Goal: Complete application form

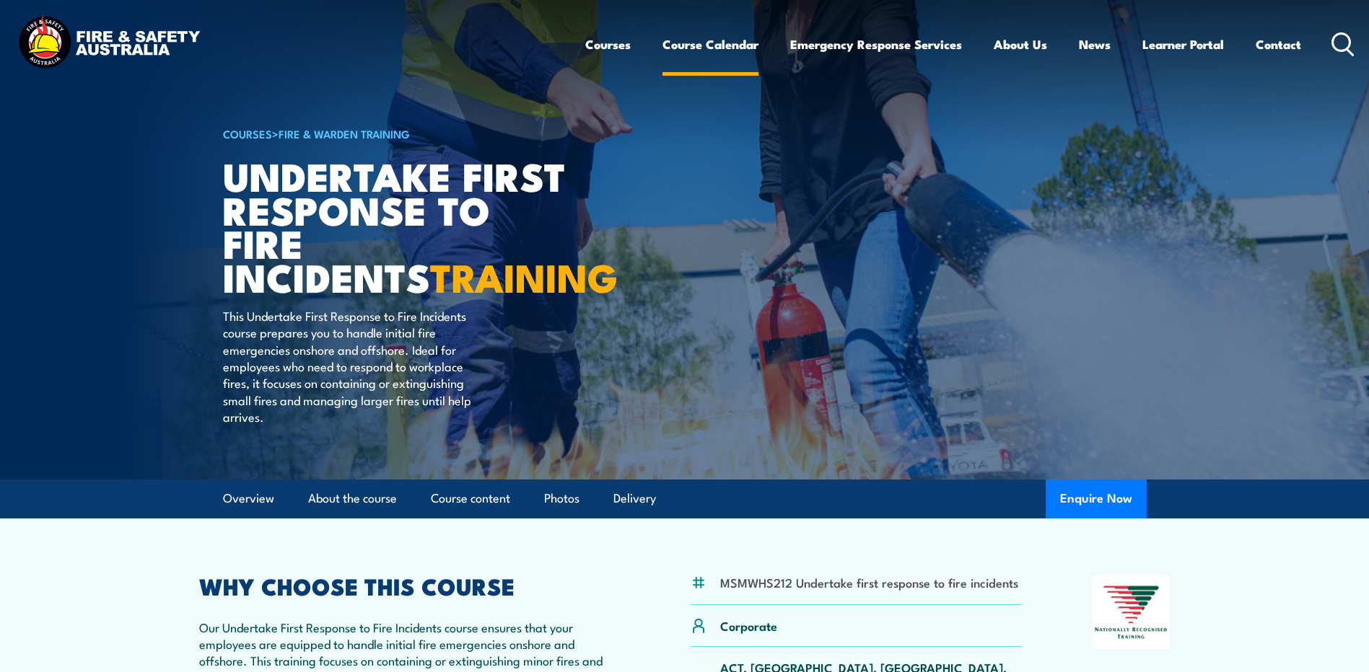
click at [705, 37] on link "Course Calendar" at bounding box center [710, 44] width 96 height 38
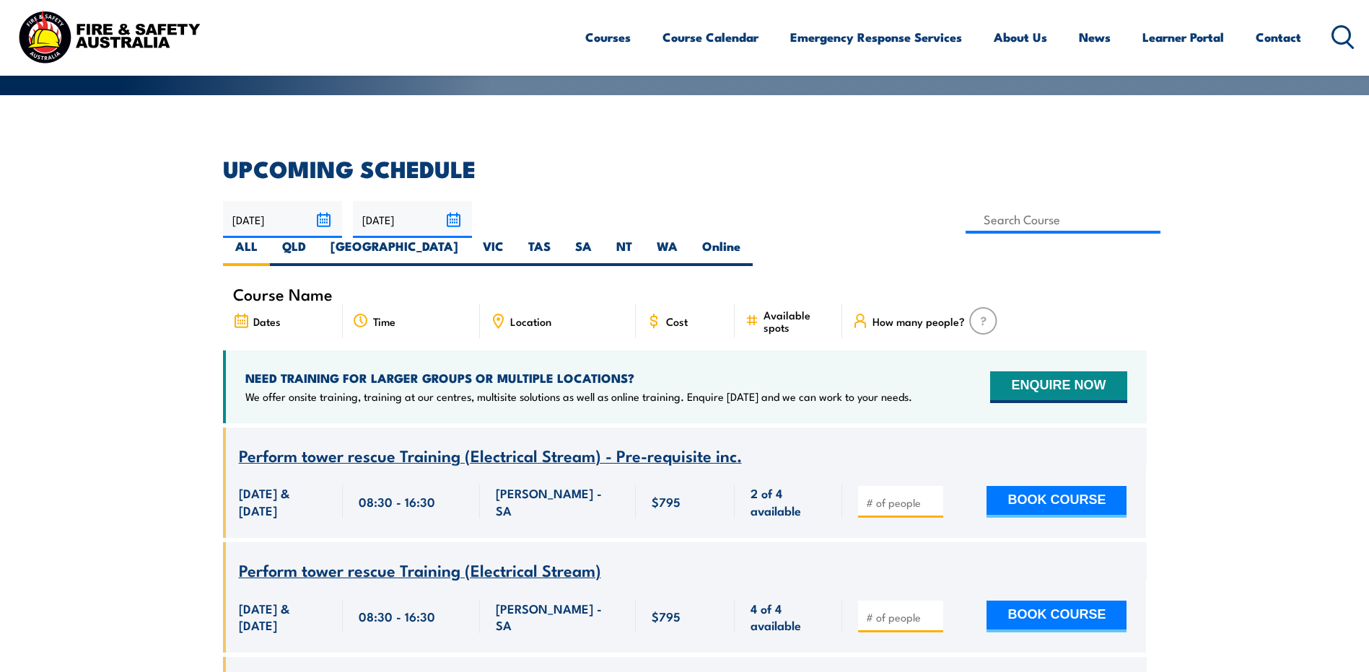
scroll to position [289, 0]
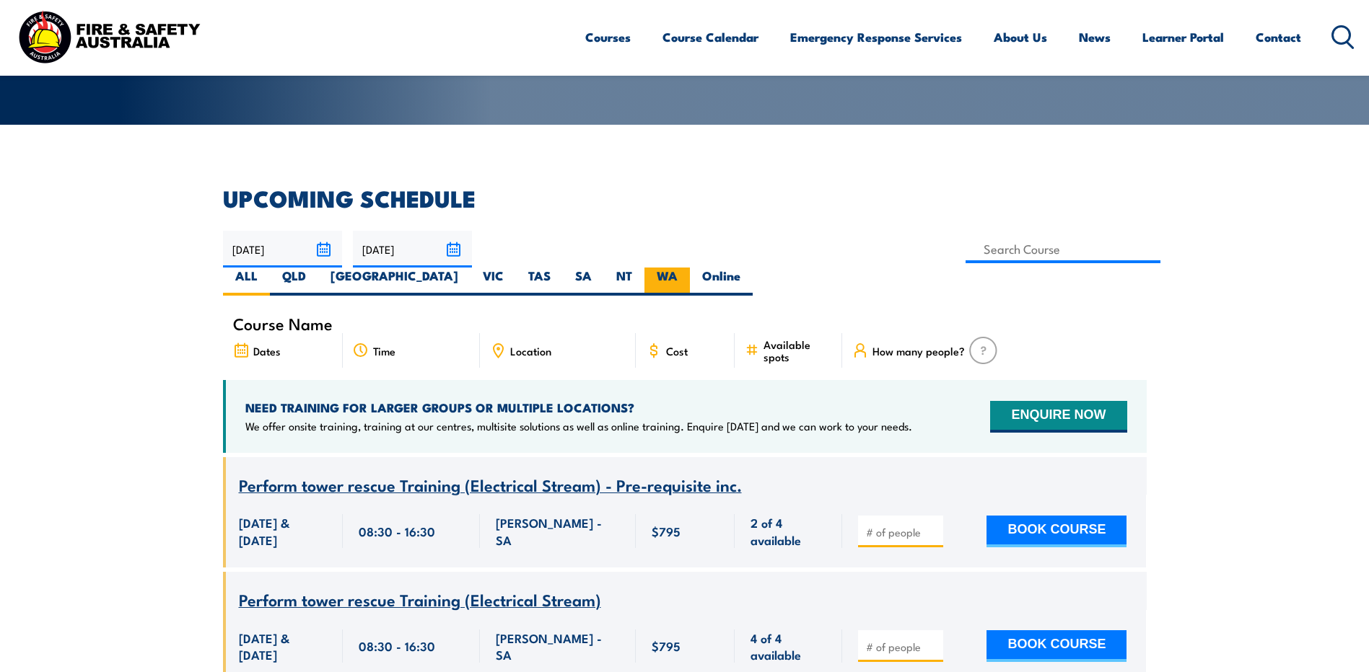
click at [690, 268] on label "WA" at bounding box center [666, 282] width 45 height 28
click at [687, 268] on input "WA" at bounding box center [681, 272] width 9 height 9
radio input "true"
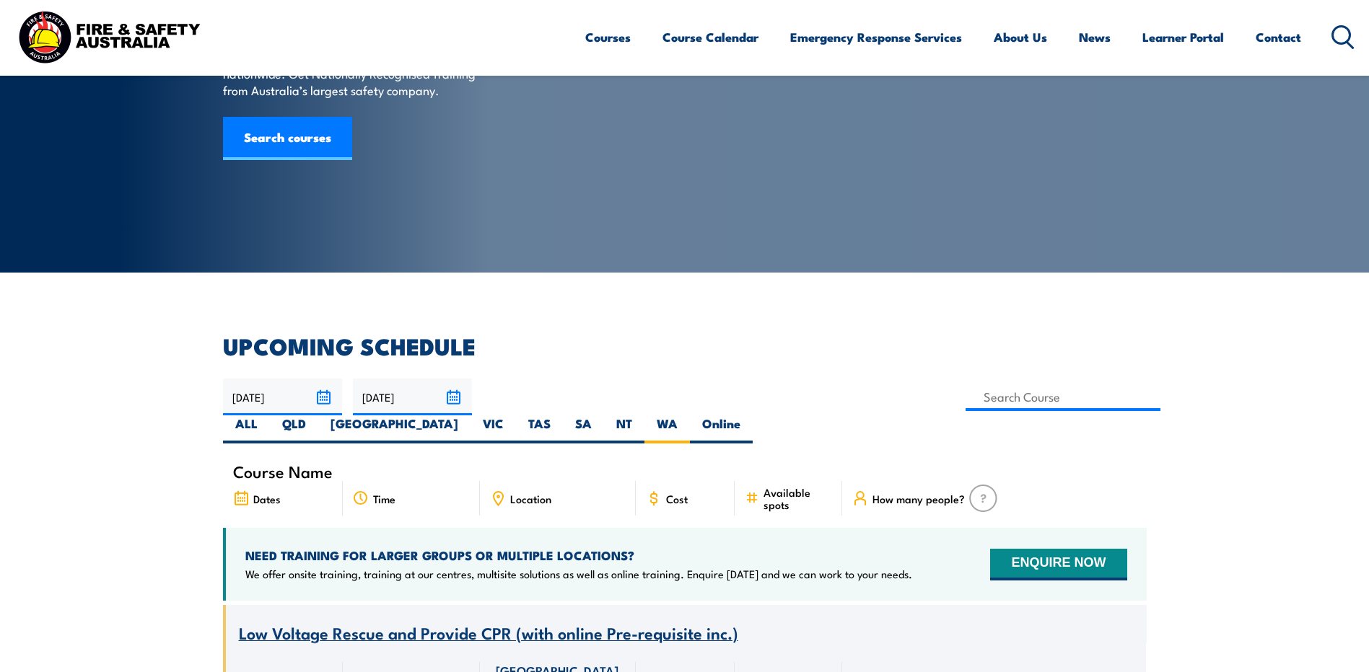
scroll to position [144, 0]
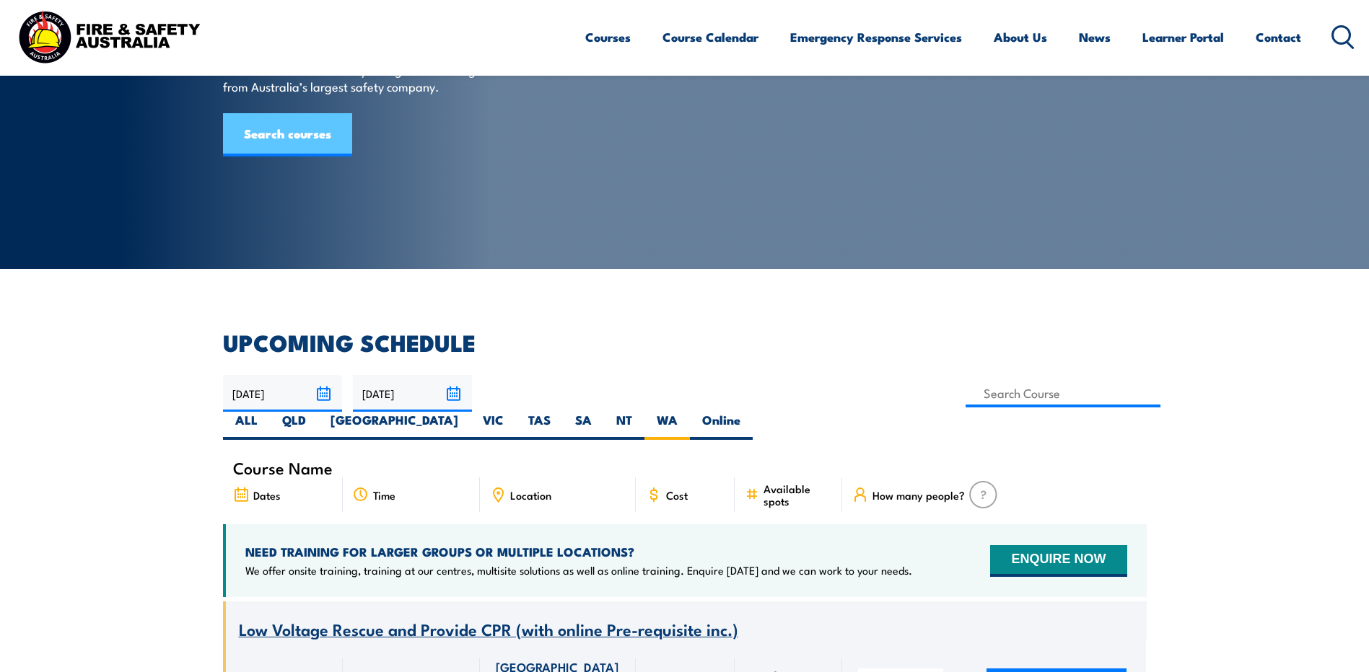
click at [284, 157] on link "Search courses" at bounding box center [287, 134] width 129 height 43
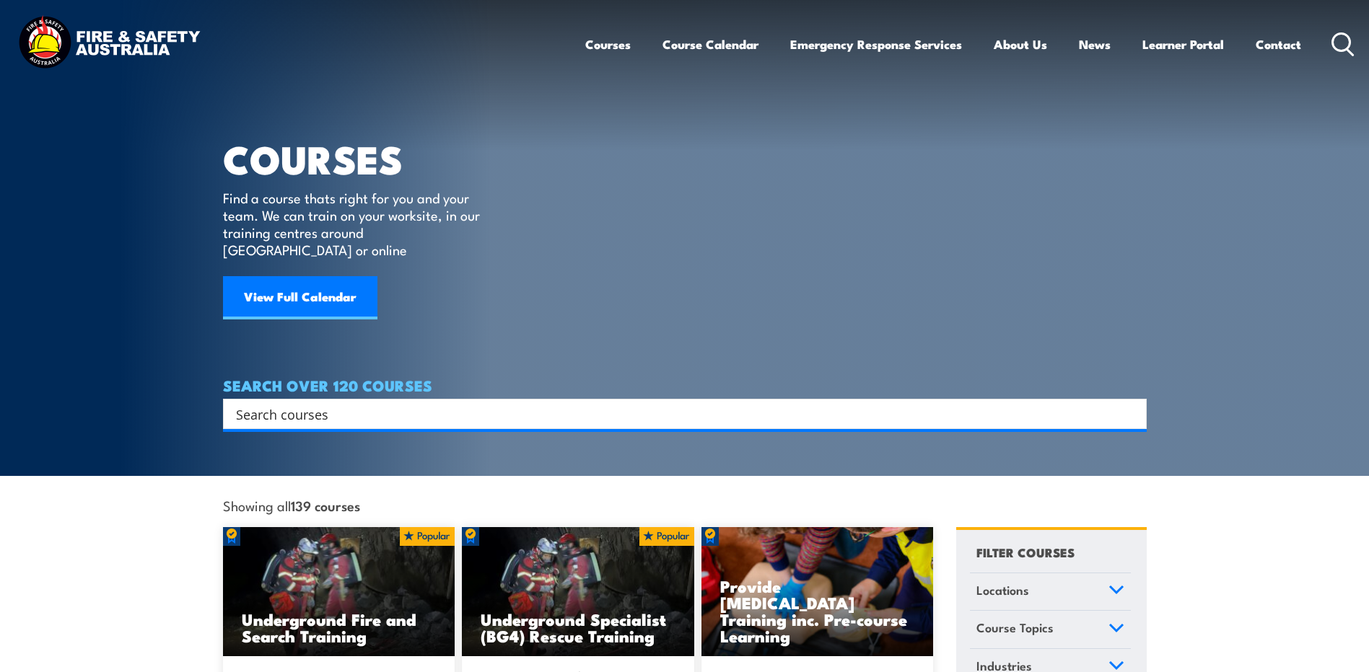
click at [331, 403] on input "Search input" at bounding box center [675, 414] width 879 height 22
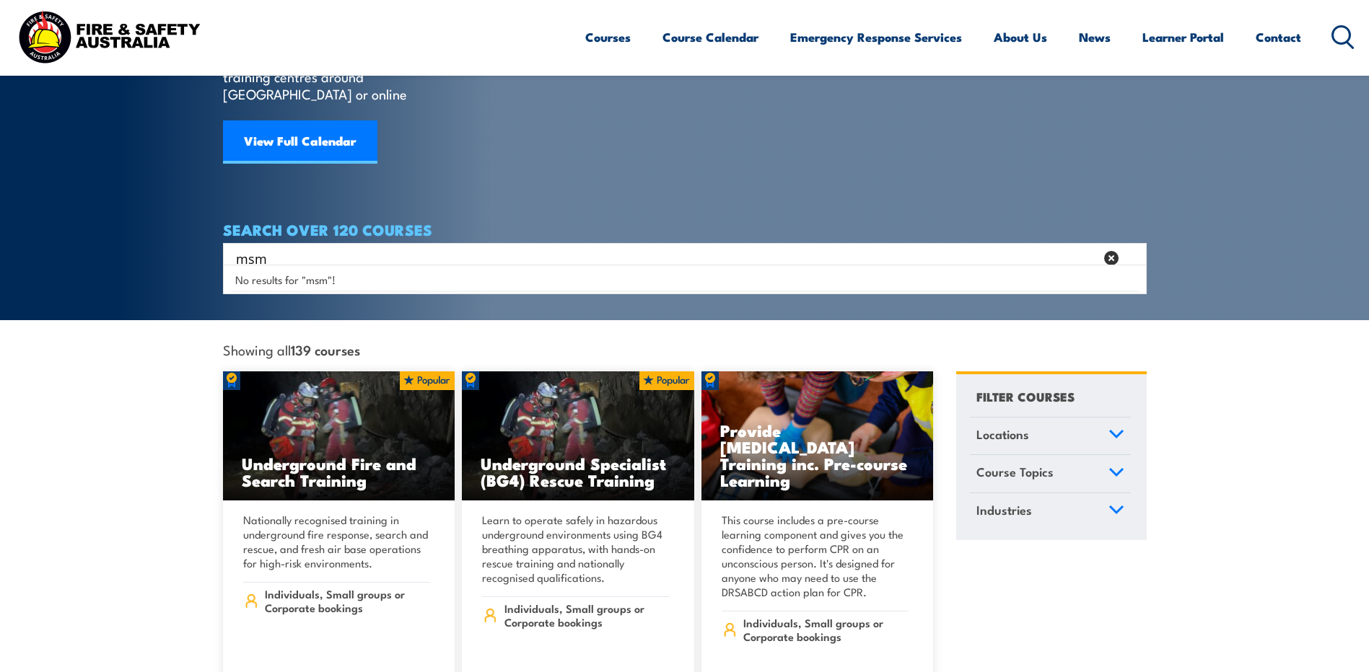
scroll to position [216, 0]
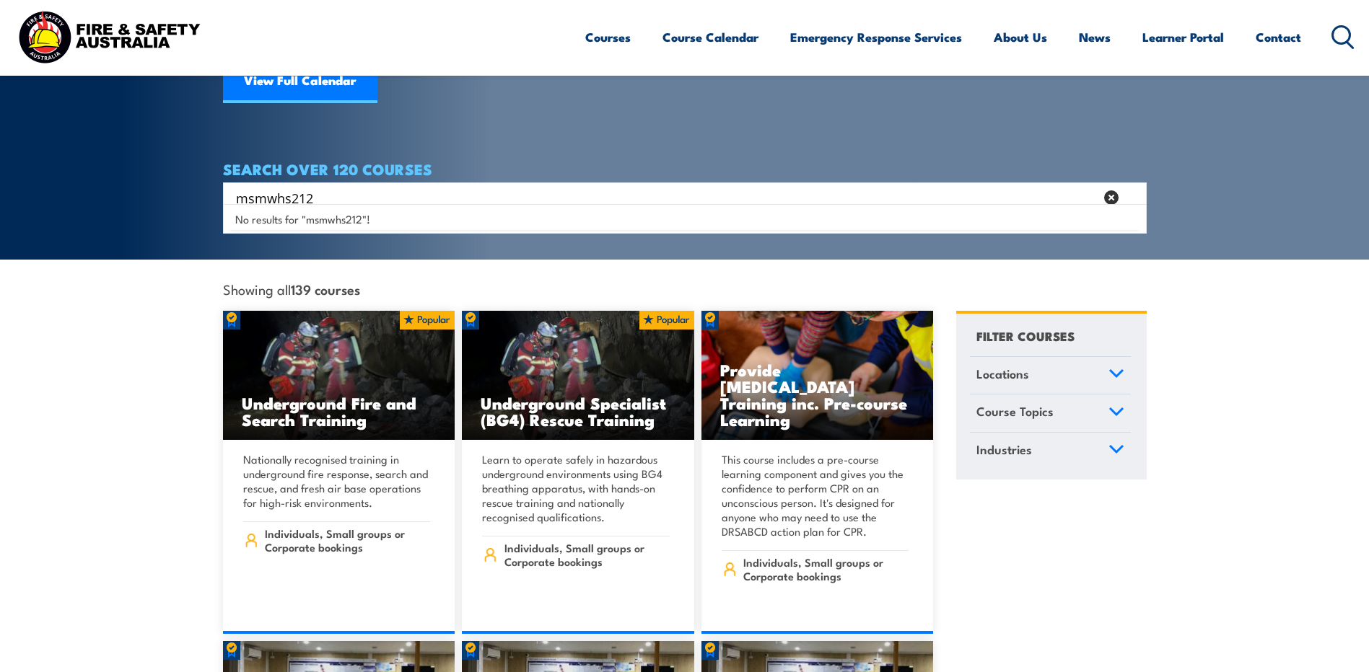
drag, startPoint x: 343, startPoint y: 181, endPoint x: 200, endPoint y: 174, distance: 143.0
click at [200, 175] on section "COURSES Find a course thats right for you and your team. We can train on your w…" at bounding box center [684, 22] width 1369 height 476
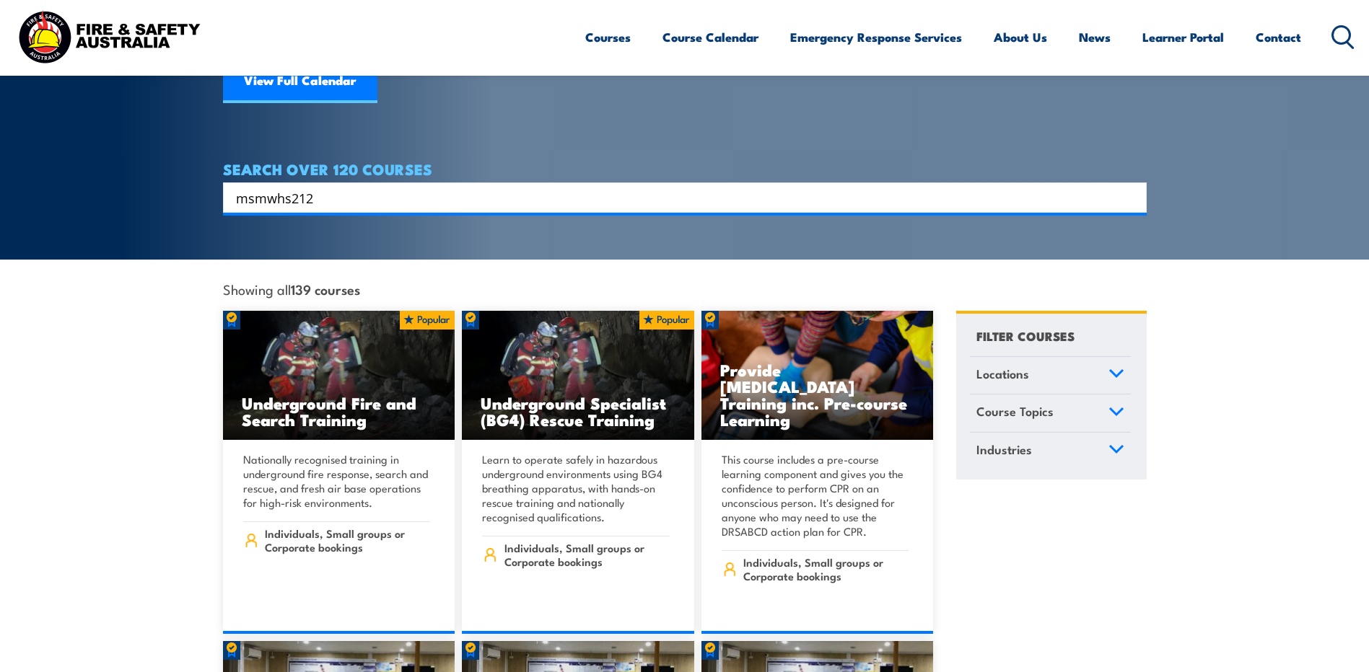
type input "msmwhs212"
click at [382, 187] on input "Search input" at bounding box center [675, 198] width 879 height 22
paste input "msmwhs212"
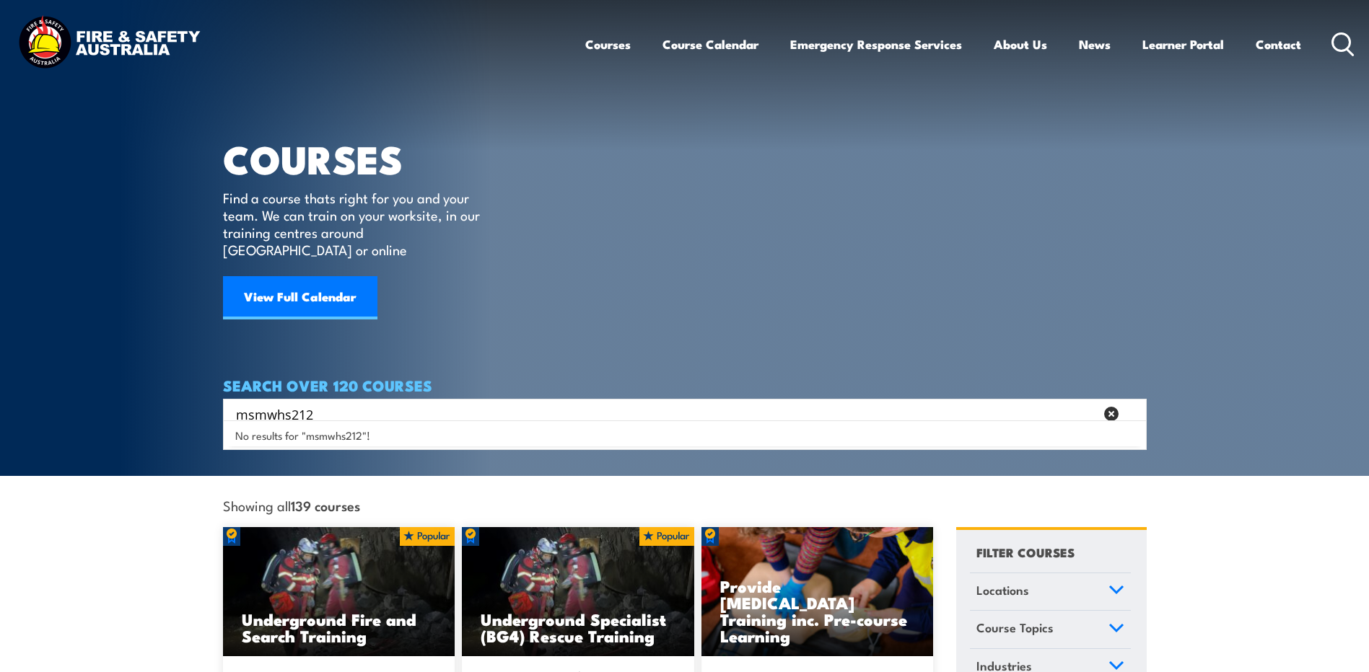
type input "msmwhs212"
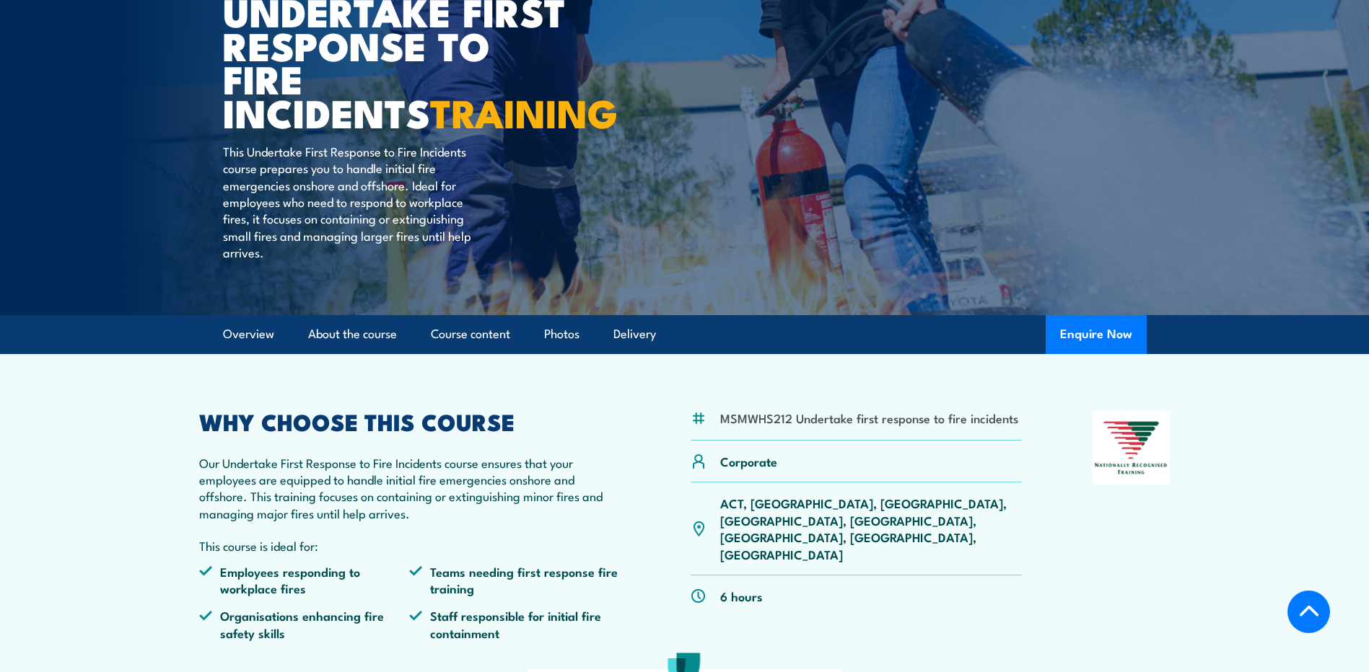
scroll to position [361, 0]
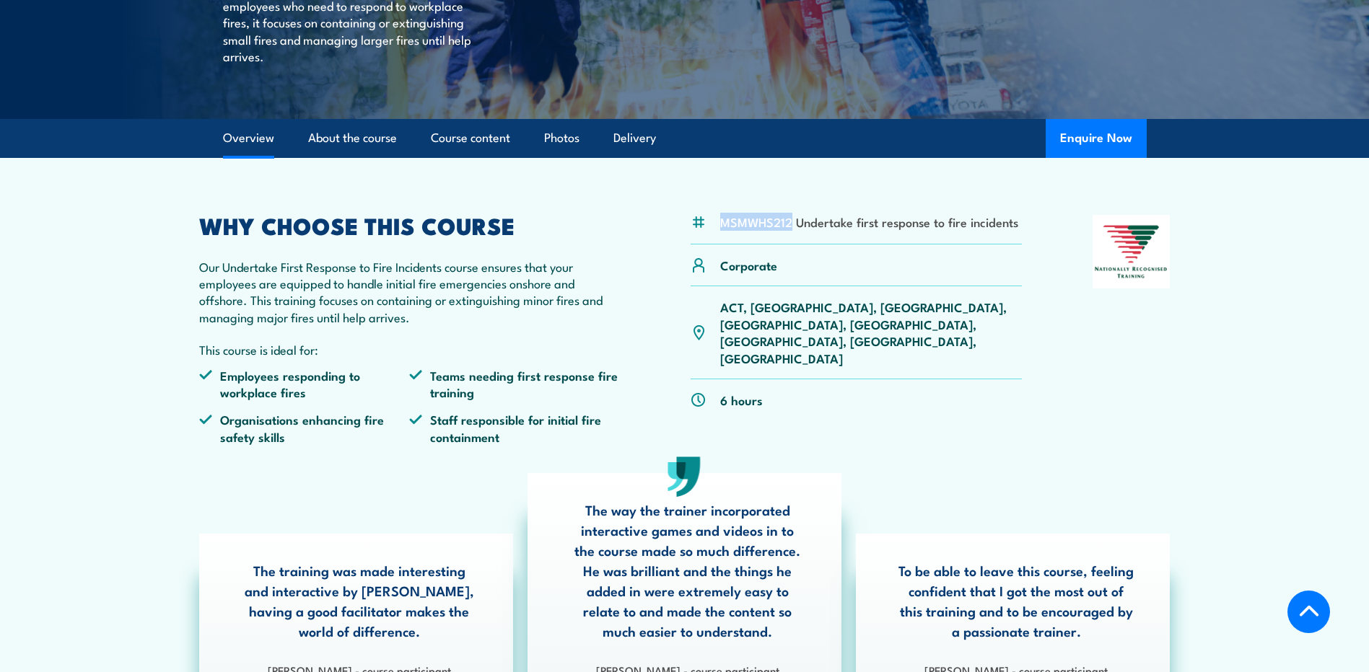
drag, startPoint x: 791, startPoint y: 221, endPoint x: 721, endPoint y: 221, distance: 69.3
click at [721, 221] on li "MSMWHS212 Undertake first response to fire incidents" at bounding box center [869, 222] width 298 height 17
copy li "MSMWHS212"
click at [1062, 143] on button "Enquire Now" at bounding box center [1095, 138] width 101 height 39
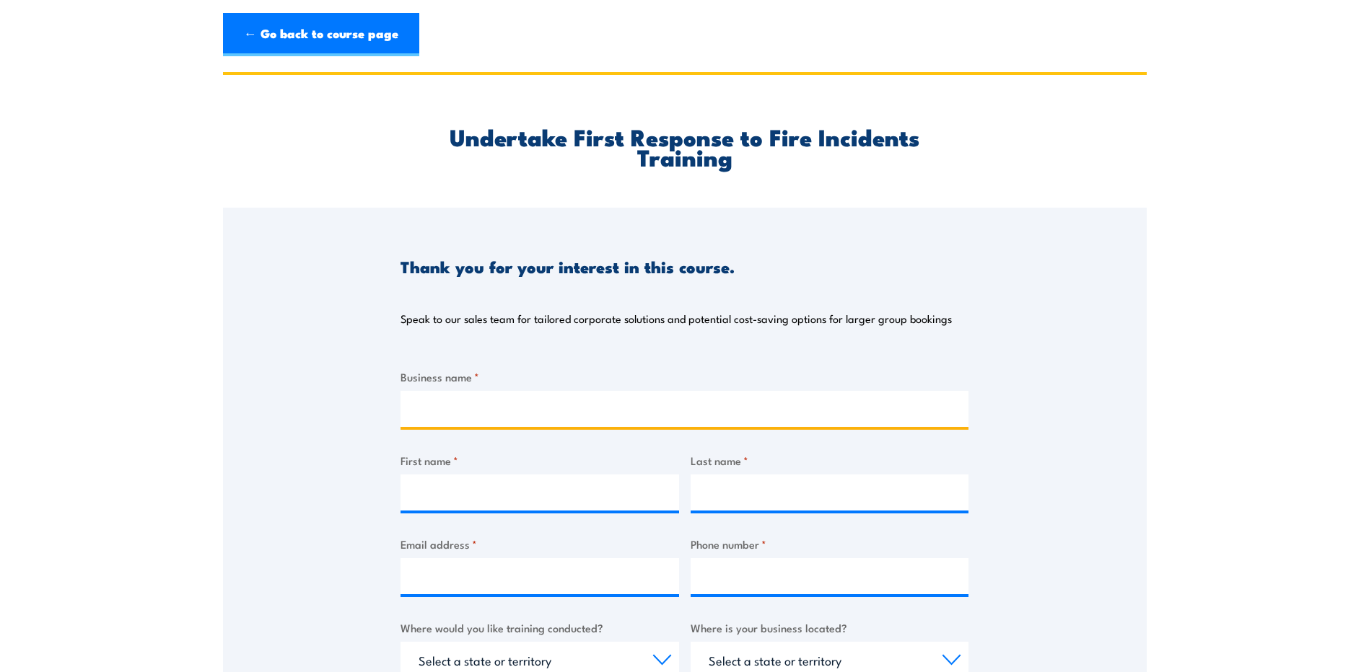
click at [459, 405] on input "Business name *" at bounding box center [684, 409] width 568 height 36
type input "Eureka Training"
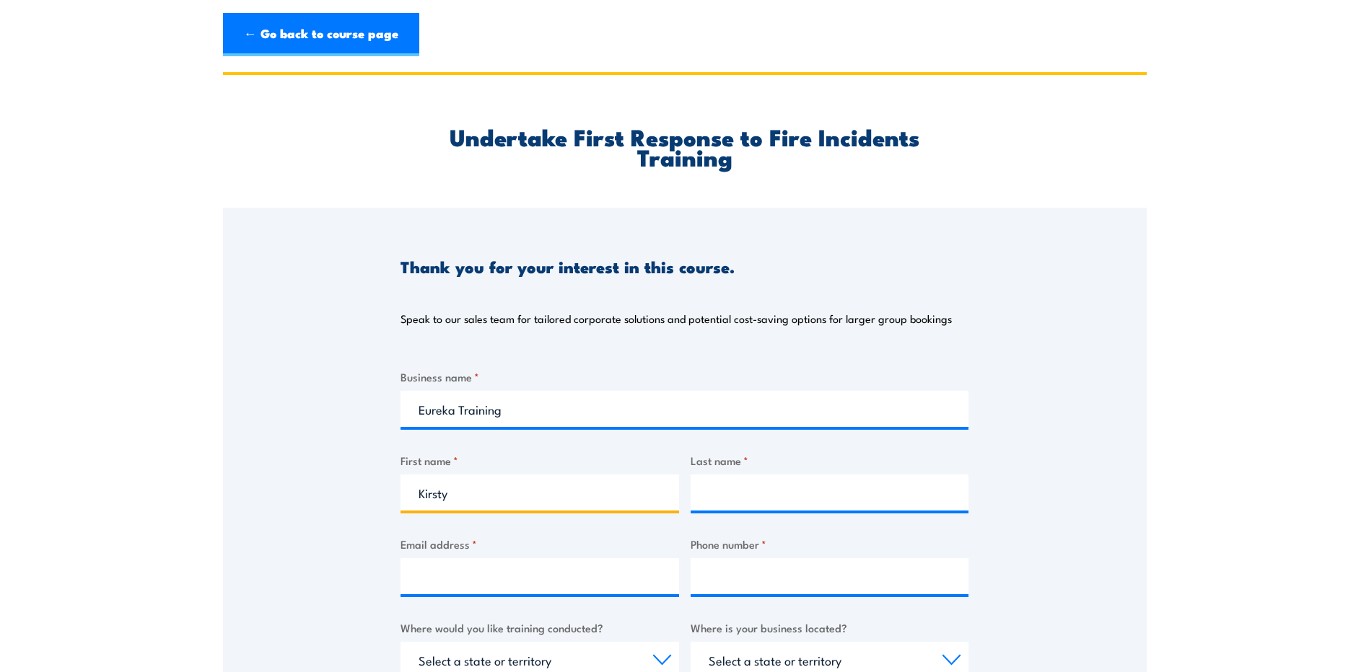
type input "Kirsty"
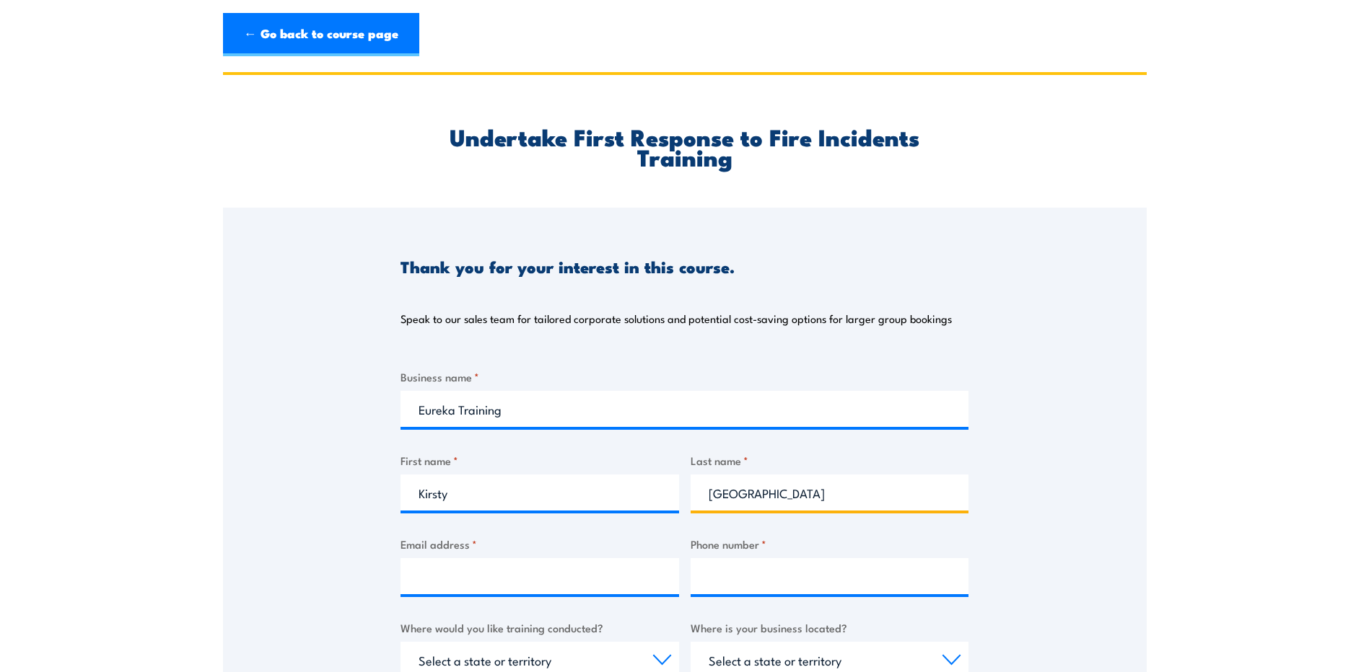
type input "[GEOGRAPHIC_DATA]"
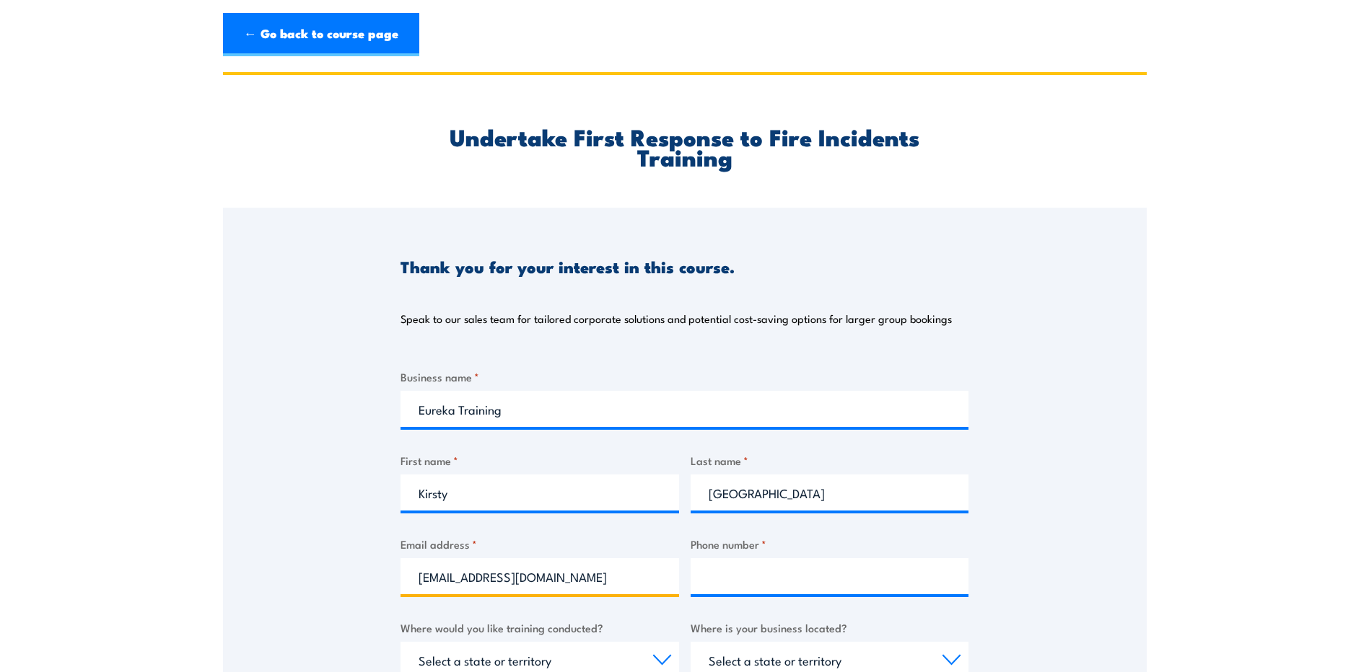
type input "[EMAIL_ADDRESS][DOMAIN_NAME]"
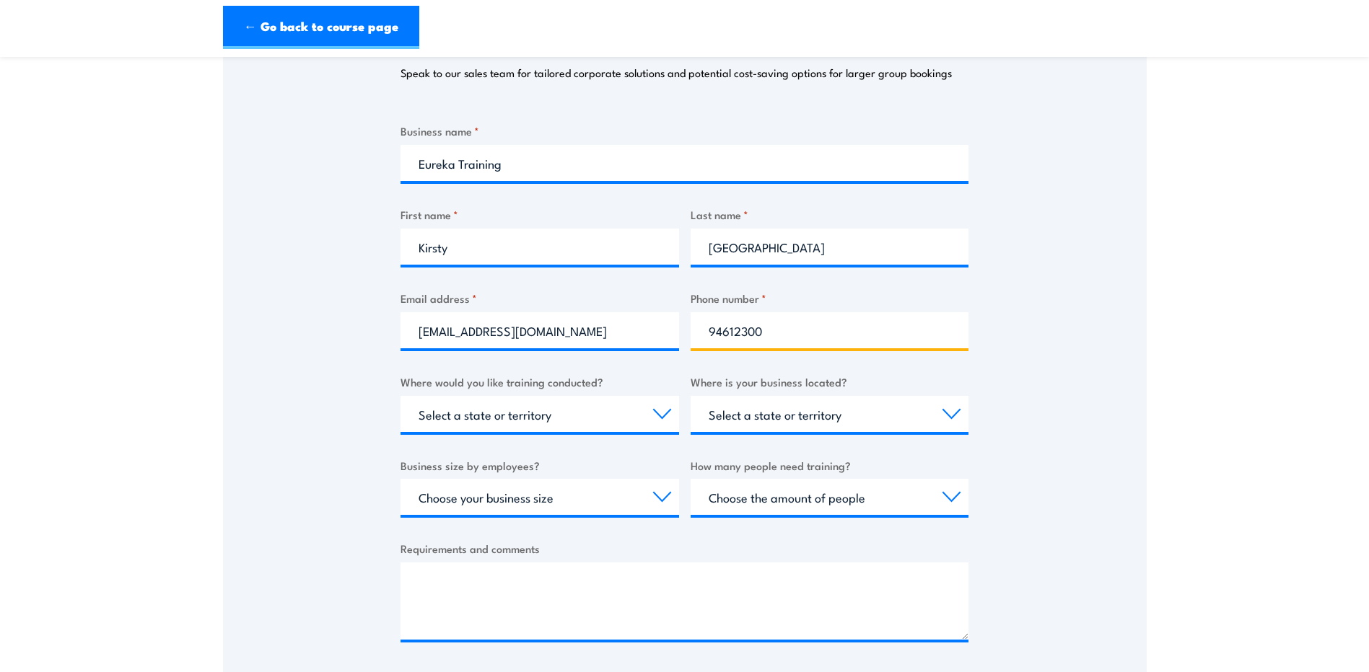
scroll to position [361, 0]
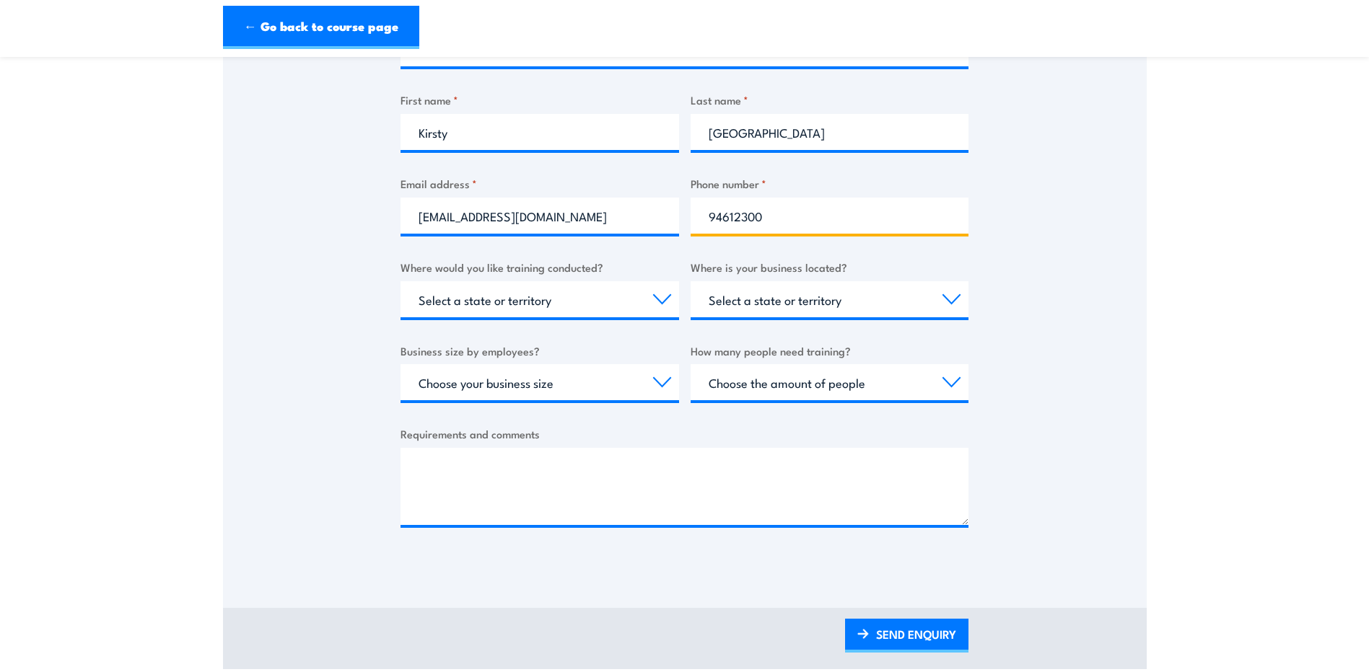
type input "94612300"
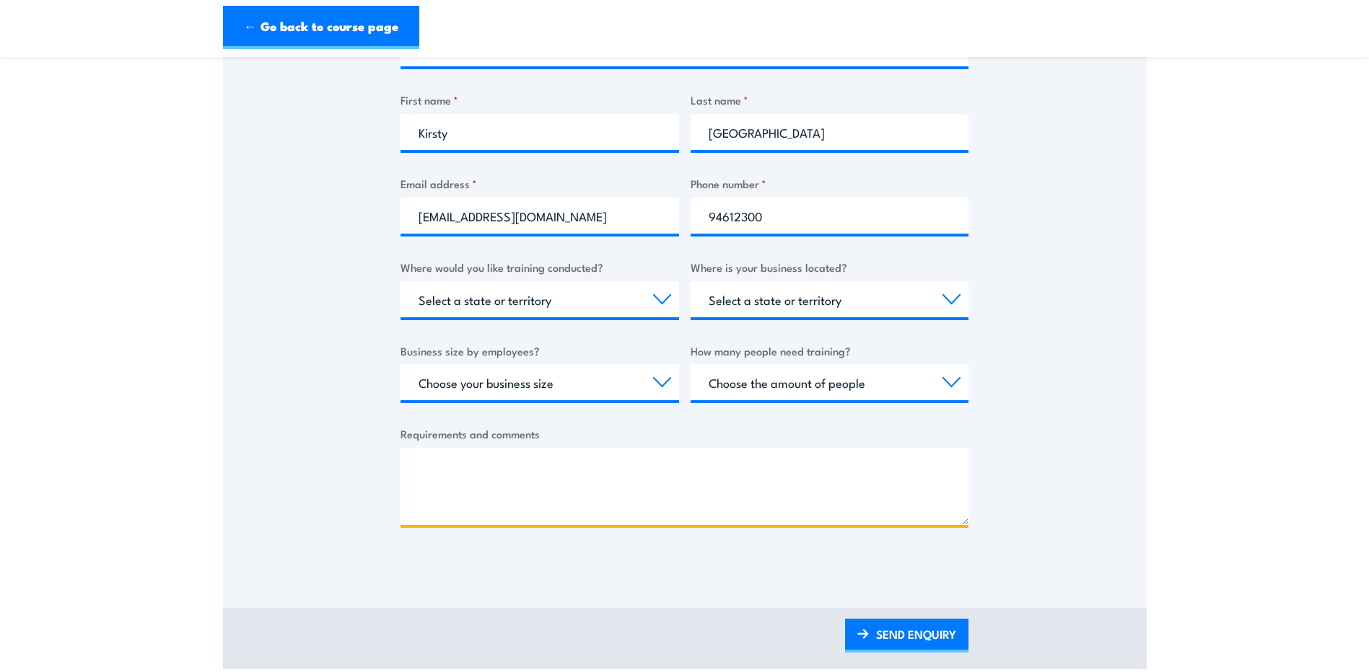
click at [506, 501] on textarea "Requirements and comments" at bounding box center [684, 486] width 568 height 77
paste textarea "MSMWHS212"
type textarea "Could you please let me know when you deliver MSMWHS212 in [GEOGRAPHIC_DATA]"
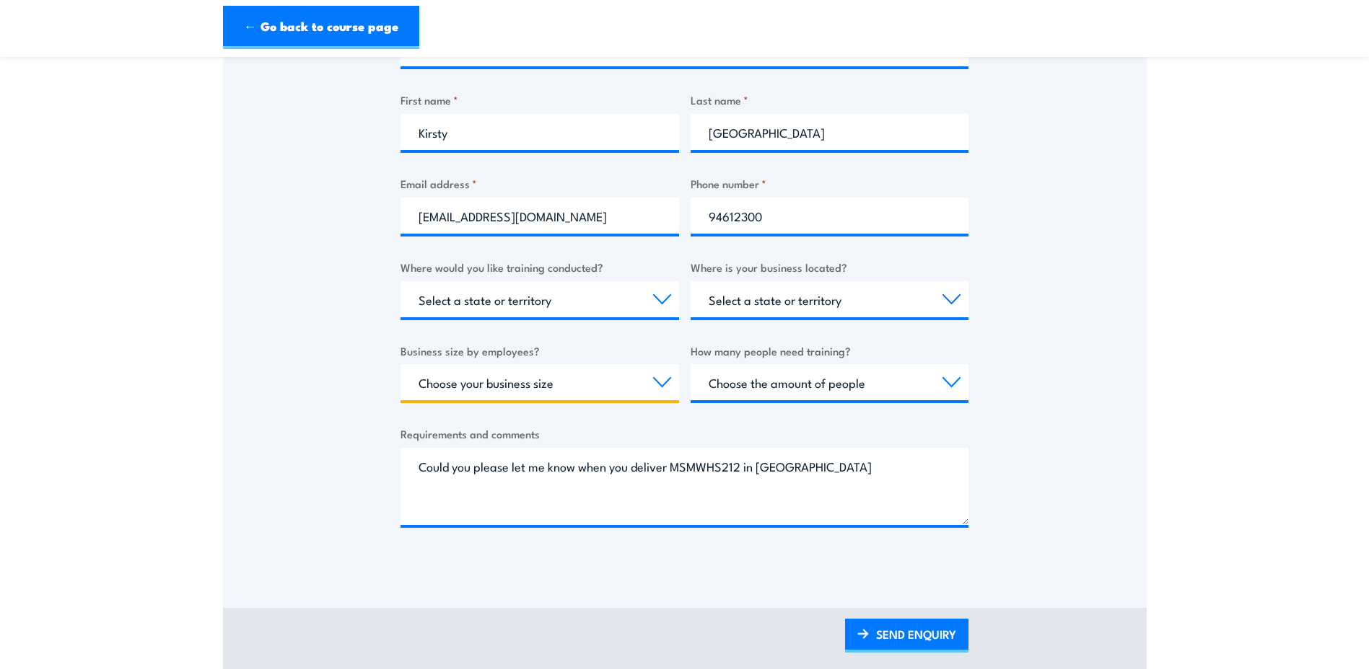
click at [645, 385] on select "Choose your business size 1 to 19 20 to 199 200+" at bounding box center [539, 382] width 278 height 36
select select "1 to 19"
click at [400, 364] on select "Choose your business size 1 to 19 20 to 199 200+" at bounding box center [539, 382] width 278 height 36
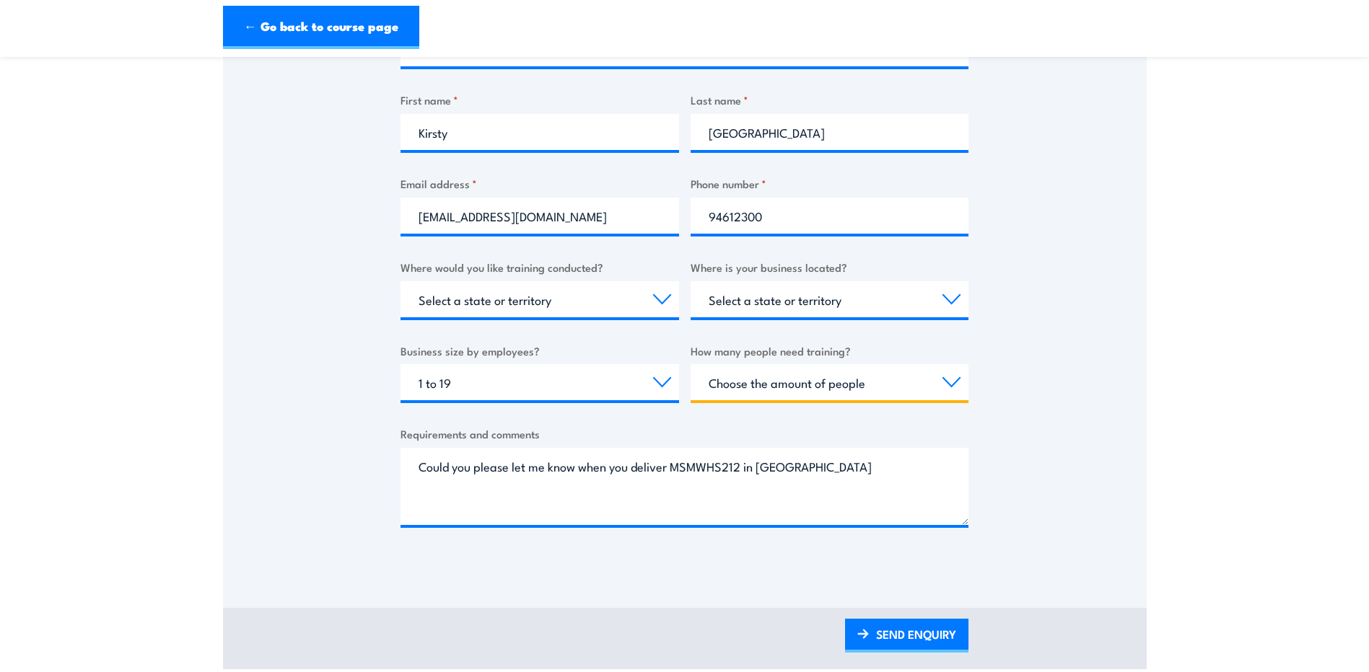
click at [929, 385] on select "Choose the amount of people 1 to 4 5 to 19 20+" at bounding box center [829, 382] width 278 height 36
click at [690, 364] on select "Choose the amount of people 1 to 4 5 to 19 20+" at bounding box center [829, 382] width 278 height 36
click at [924, 392] on select "Choose the amount of people 1 to 4 5 to 19 20+" at bounding box center [829, 382] width 278 height 36
select select "1 to 4"
click at [690, 364] on select "Choose the amount of people 1 to 4 5 to 19 20+" at bounding box center [829, 382] width 278 height 36
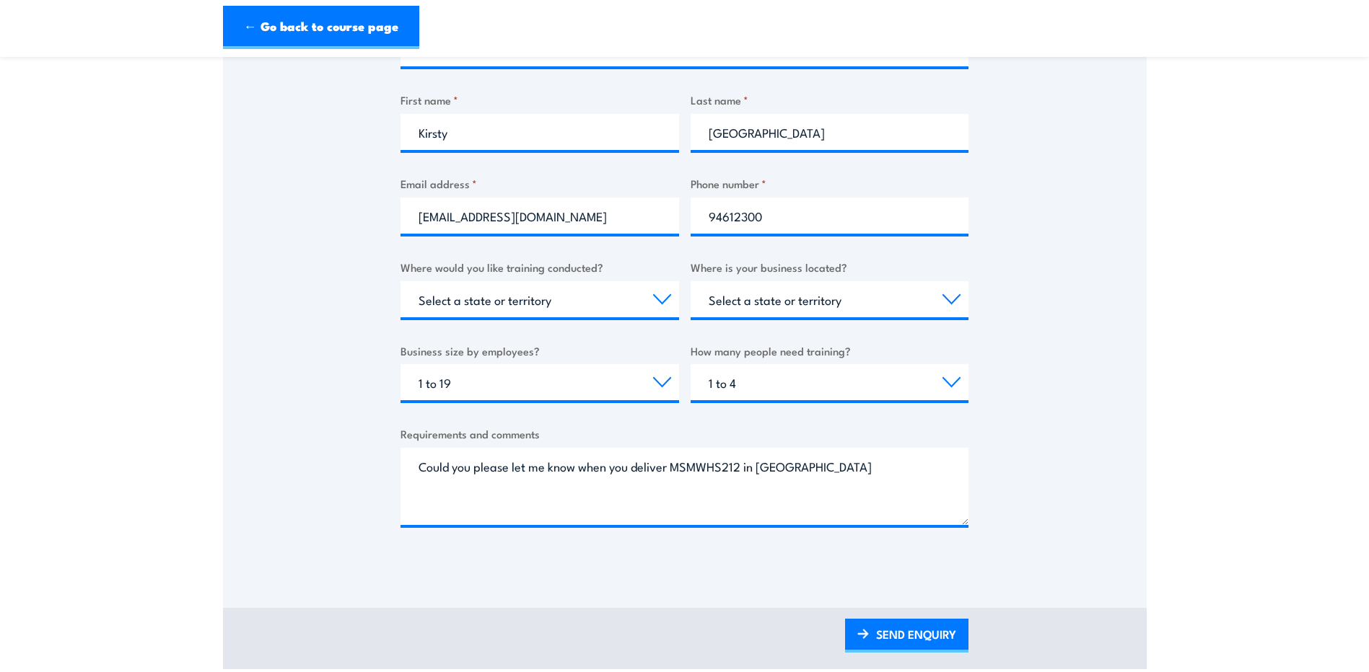
click at [1076, 343] on div "Thank you for your interest in this course. Speak to our sales team for tailore…" at bounding box center [685, 207] width 924 height 721
click at [944, 299] on select "Select a state or territory [GEOGRAPHIC_DATA] [GEOGRAPHIC_DATA] [GEOGRAPHIC_DAT…" at bounding box center [829, 299] width 278 height 36
select select "WA"
click at [690, 281] on select "Select a state or territory [GEOGRAPHIC_DATA] [GEOGRAPHIC_DATA] [GEOGRAPHIC_DAT…" at bounding box center [829, 299] width 278 height 36
click at [635, 302] on select "Select a state or territory Nationally - multiple locations [GEOGRAPHIC_DATA] […" at bounding box center [539, 299] width 278 height 36
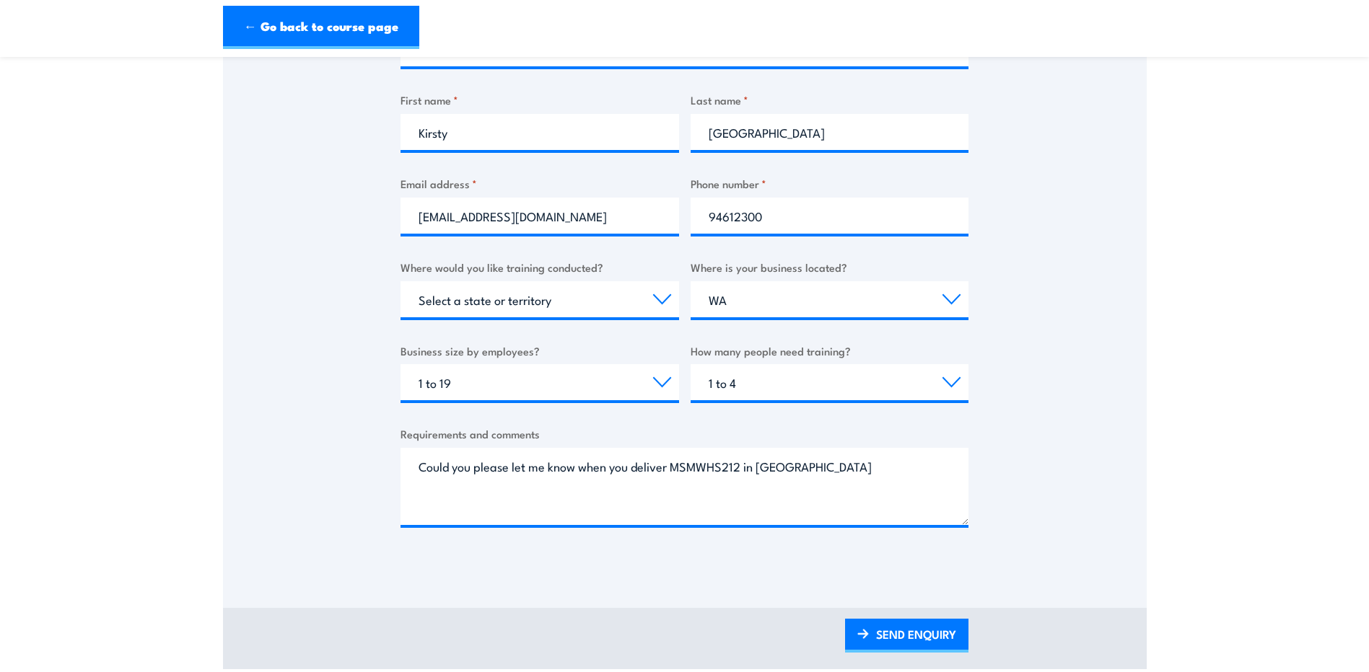
click at [330, 345] on div "Thank you for your interest in this course. Speak to our sales team for tailore…" at bounding box center [685, 207] width 924 height 721
click at [644, 302] on select "Select a state or territory Nationally - multiple locations [GEOGRAPHIC_DATA] […" at bounding box center [539, 299] width 278 height 36
select select "WA"
click at [400, 281] on select "Select a state or territory Nationally - multiple locations [GEOGRAPHIC_DATA] […" at bounding box center [539, 299] width 278 height 36
click at [228, 470] on div "Thank you for your interest in this course. Speak to our sales team for tailore…" at bounding box center [685, 207] width 924 height 721
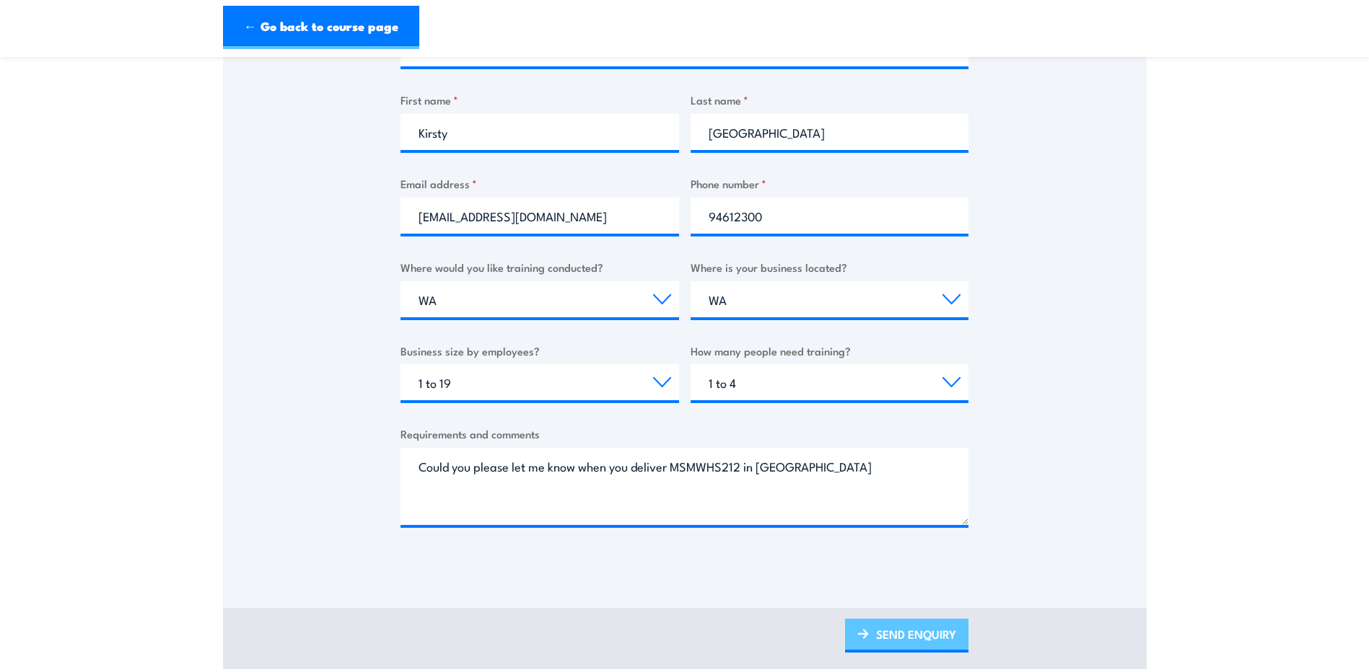
drag, startPoint x: 921, startPoint y: 631, endPoint x: 917, endPoint y: 622, distance: 10.3
click at [921, 631] on link "SEND ENQUIRY" at bounding box center [906, 636] width 123 height 34
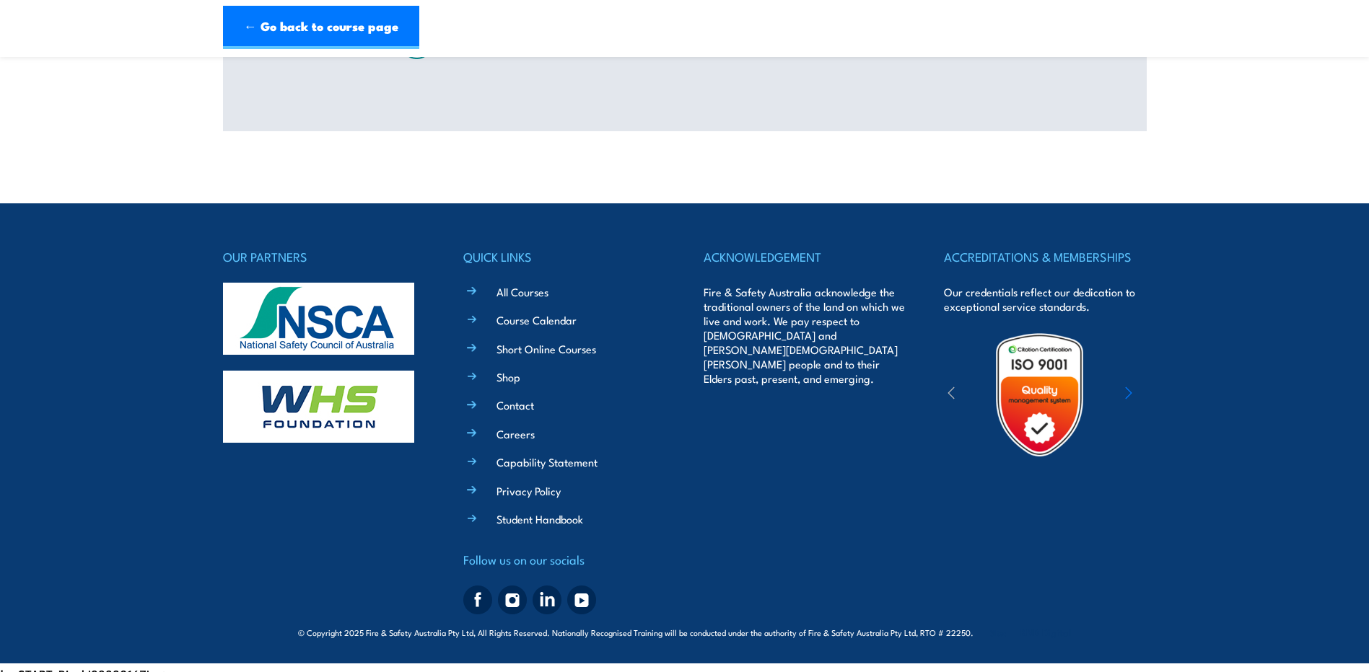
scroll to position [0, 0]
